Goal: Transaction & Acquisition: Purchase product/service

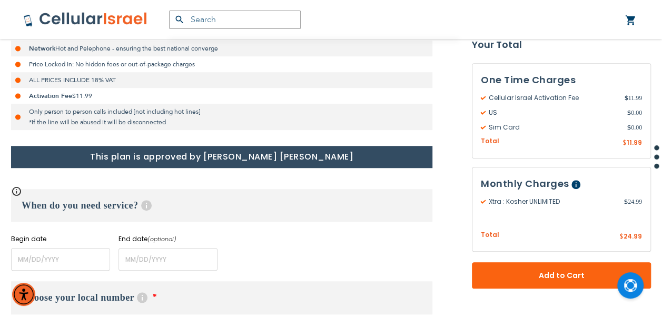
scroll to position [369, 0]
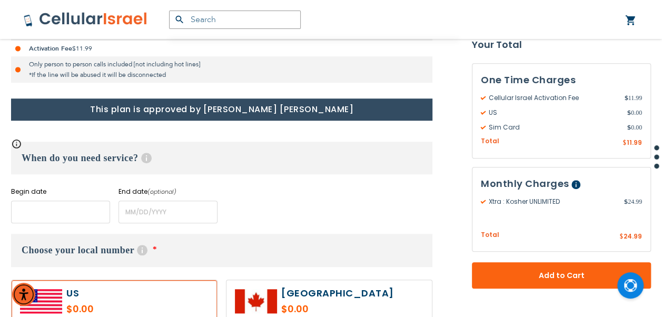
click at [81, 211] on input "name" at bounding box center [60, 212] width 99 height 23
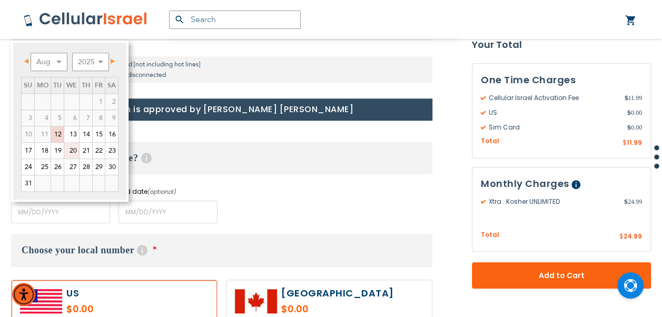
click at [75, 151] on link "20" at bounding box center [71, 151] width 15 height 16
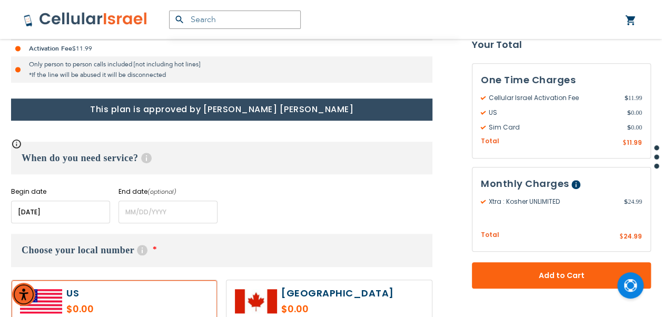
click at [255, 167] on h3 "When do you need service? Help" at bounding box center [222, 158] width 422 height 33
click at [86, 201] on input "name" at bounding box center [60, 212] width 99 height 23
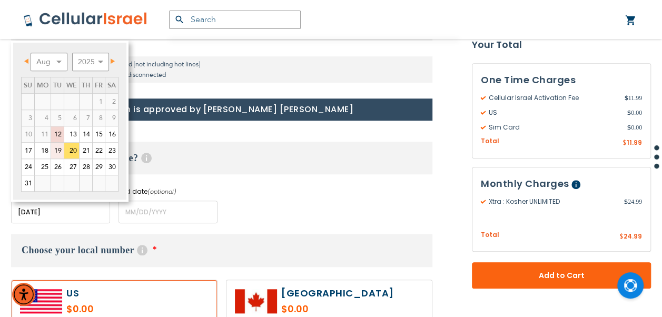
click at [60, 150] on link "19" at bounding box center [57, 151] width 13 height 16
type input "[DATE]"
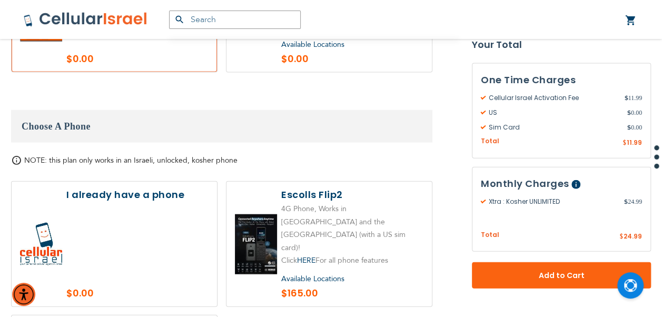
scroll to position [1159, 0]
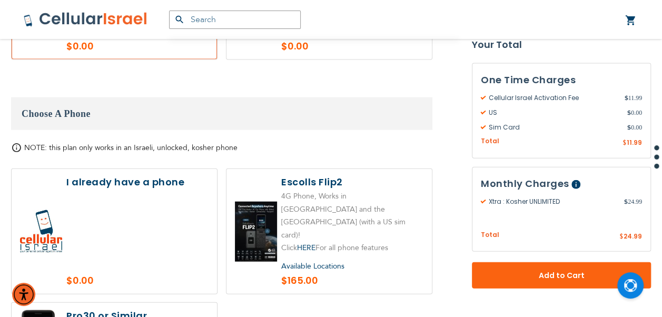
click at [160, 192] on label at bounding box center [115, 231] width 206 height 125
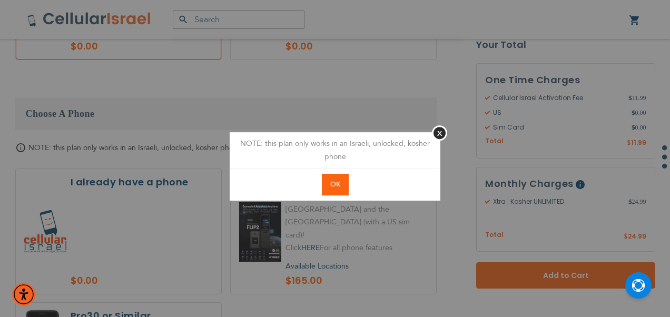
click at [327, 178] on button "OK" at bounding box center [335, 185] width 27 height 22
radio input "true"
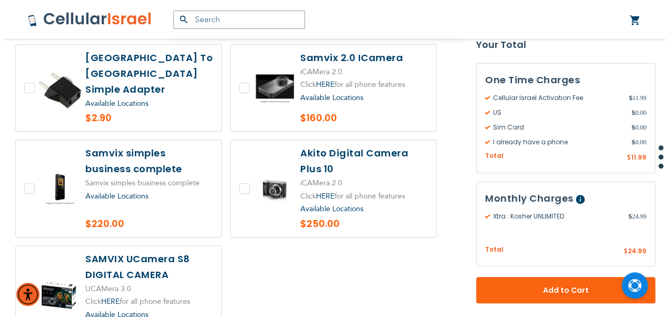
scroll to position [2213, 0]
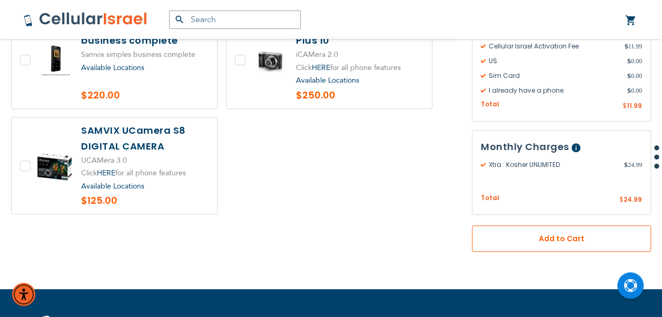
click at [575, 226] on button "Add to Cart" at bounding box center [561, 239] width 179 height 26
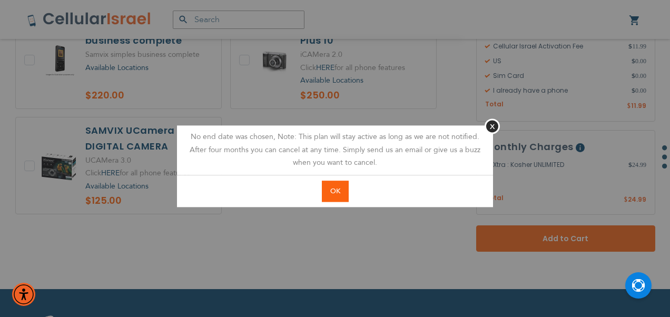
click at [339, 188] on span "OK" at bounding box center [335, 191] width 10 height 9
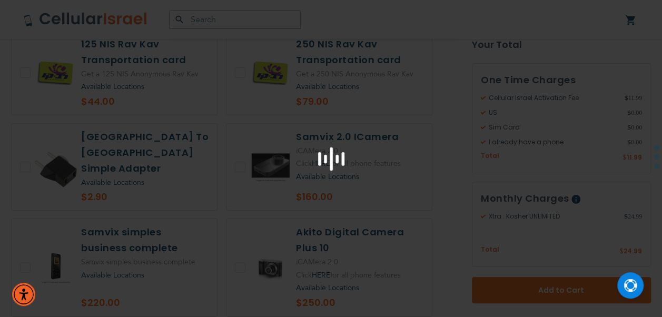
scroll to position [2002, 0]
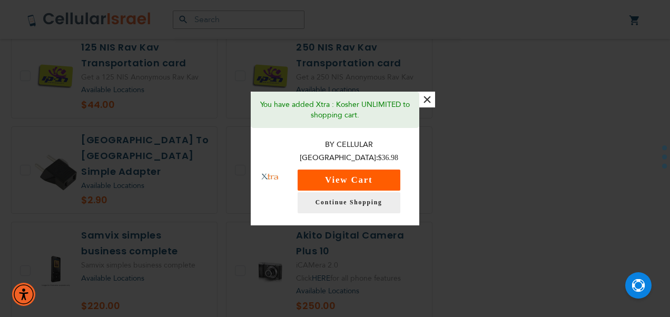
click at [364, 170] on button "View Cart" at bounding box center [349, 180] width 103 height 21
